Goal: Find specific page/section: Find specific page/section

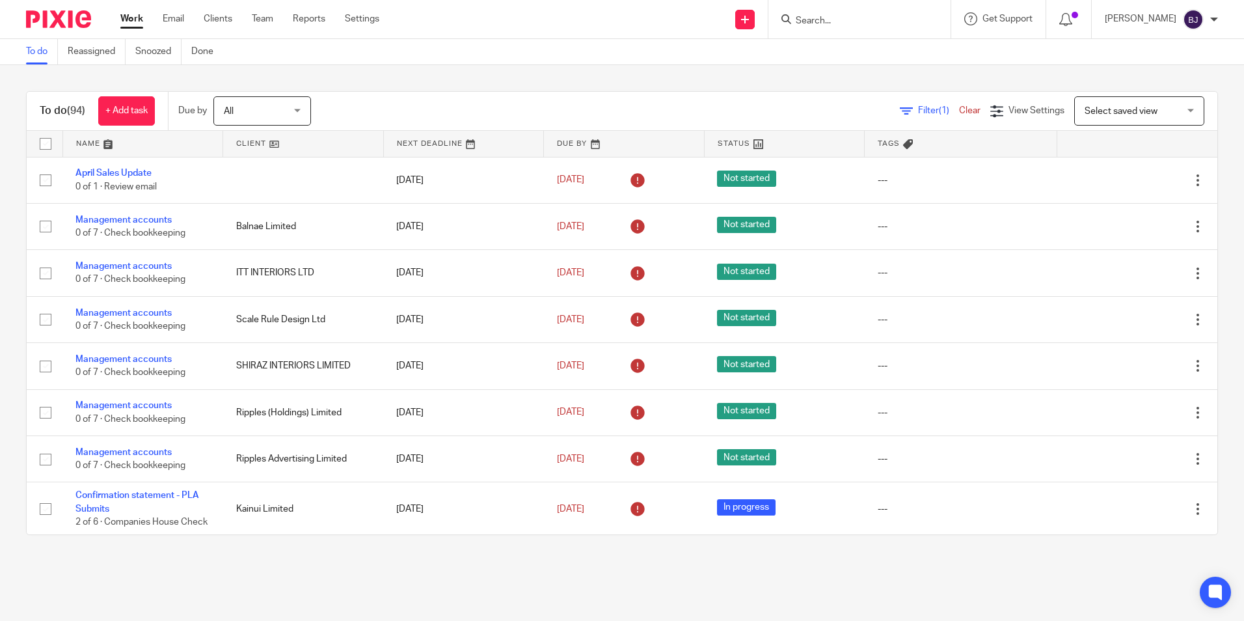
click at [863, 21] on input "Search" at bounding box center [853, 22] width 117 height 12
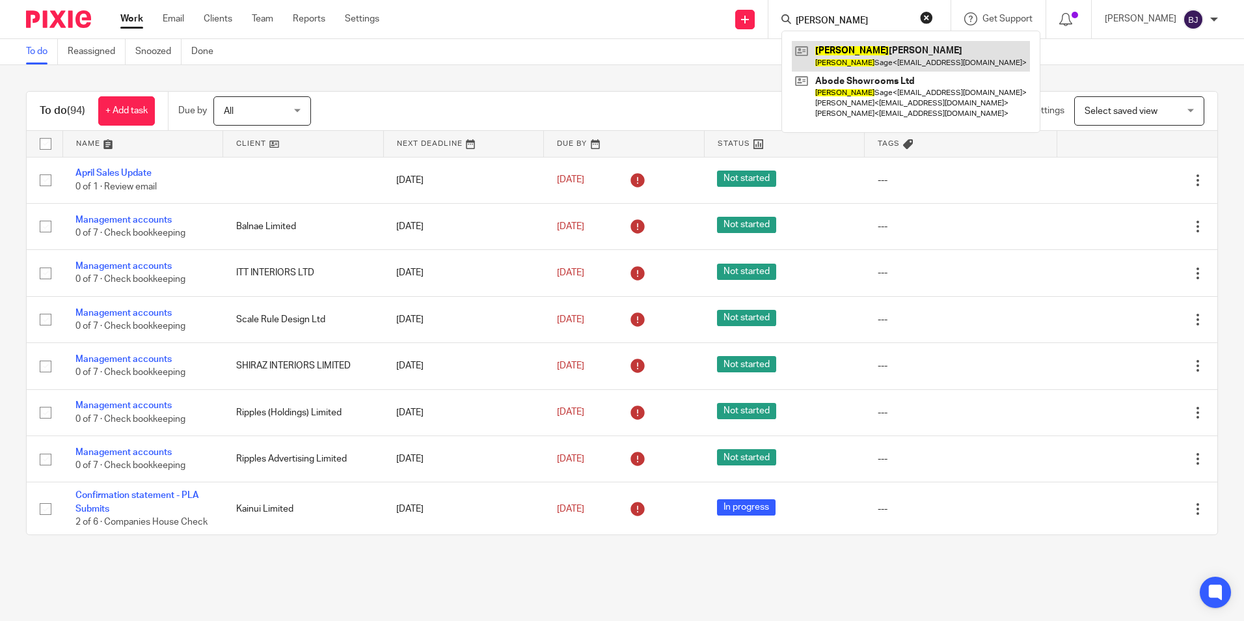
type input "scott"
click at [876, 60] on link at bounding box center [911, 56] width 238 height 30
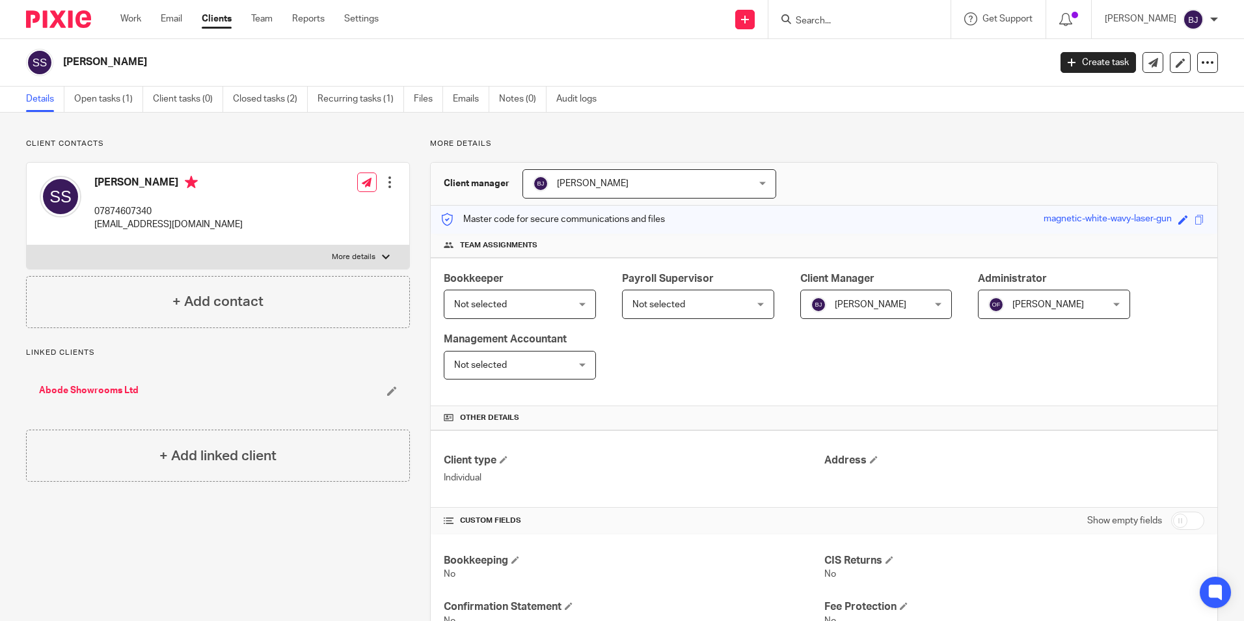
click at [854, 22] on input "Search" at bounding box center [853, 22] width 117 height 12
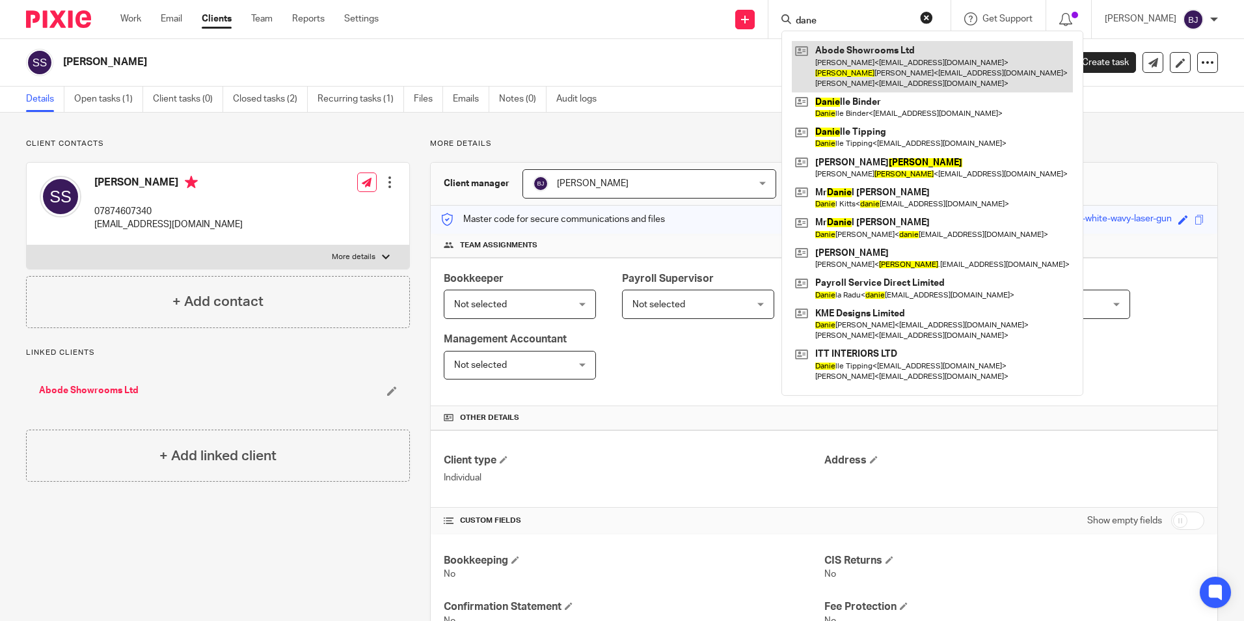
type input "dane"
click at [860, 76] on link at bounding box center [932, 66] width 281 height 51
